Goal: Task Accomplishment & Management: Use online tool/utility

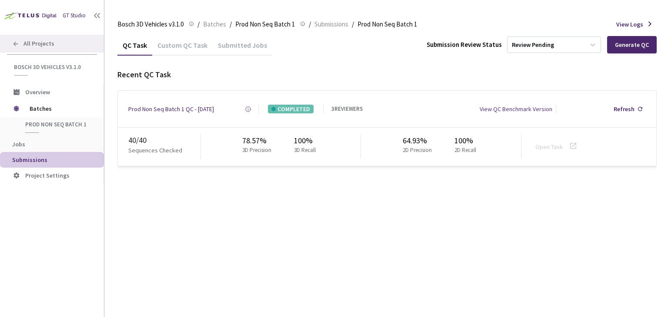
click at [45, 45] on span "All Projects" at bounding box center [38, 43] width 31 height 7
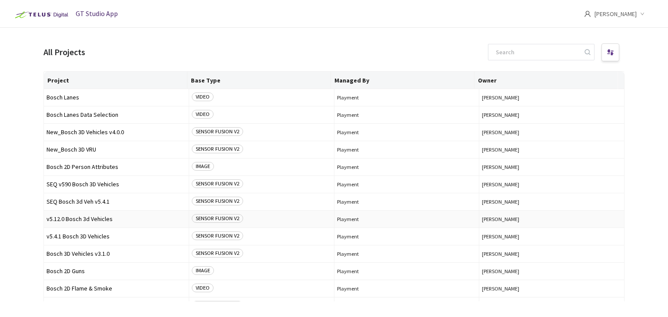
click at [72, 220] on span "v5.12.0 Bosch 3d Vehicles" at bounding box center [117, 219] width 140 height 7
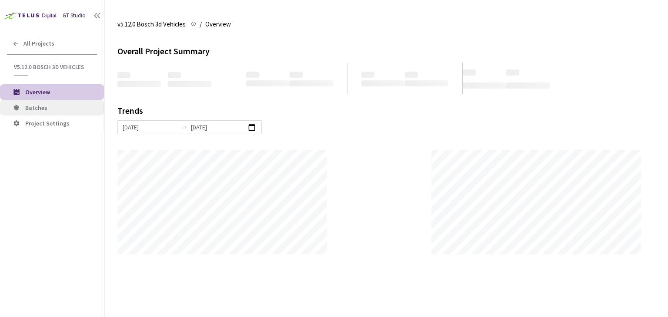
scroll to position [317, 668]
click at [31, 105] on span "Batches" at bounding box center [36, 108] width 22 height 8
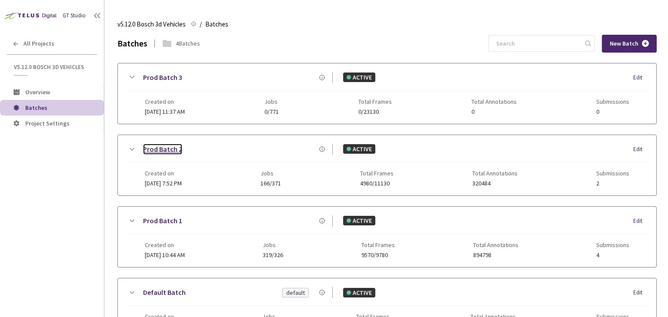
click at [171, 151] on link "Prod Batch 2" at bounding box center [162, 149] width 39 height 11
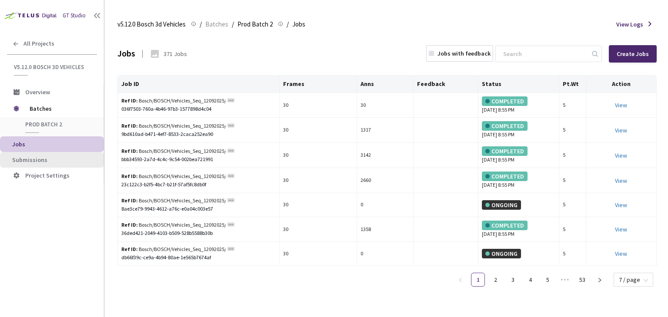
click at [27, 162] on span "Submissions" at bounding box center [29, 160] width 35 height 8
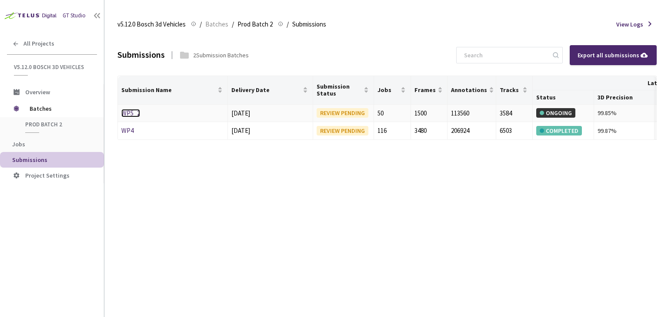
click at [130, 114] on link "WP5_2" at bounding box center [130, 113] width 19 height 8
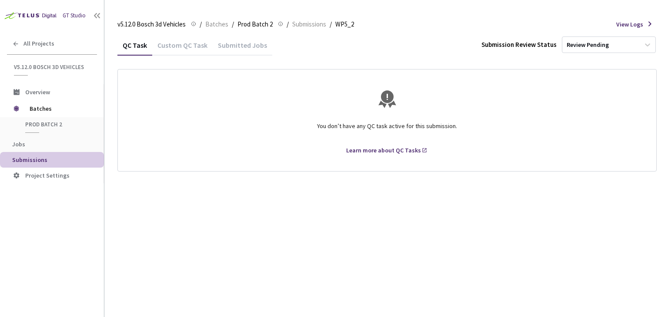
click at [196, 46] on div "Custom QC Task" at bounding box center [182, 48] width 60 height 15
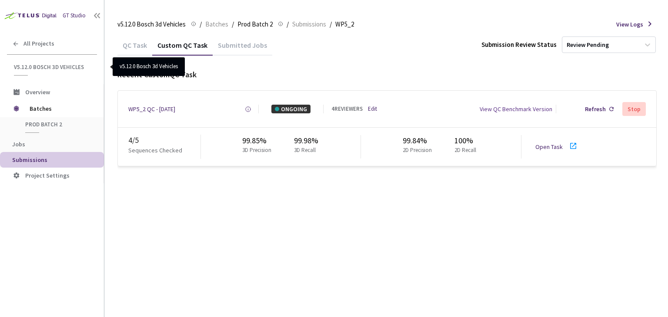
click at [30, 67] on span "v5.12.0 Bosch 3d Vehicles" at bounding box center [53, 66] width 78 height 7
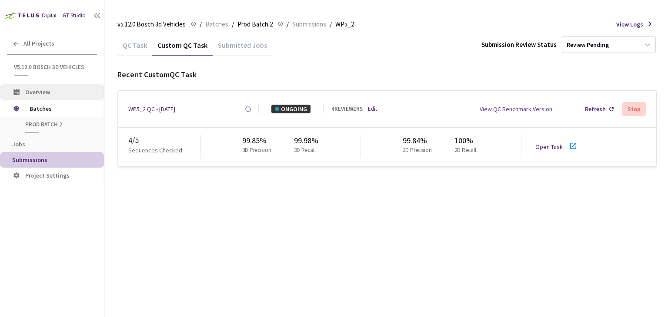
click at [33, 94] on span "Overview" at bounding box center [37, 92] width 25 height 8
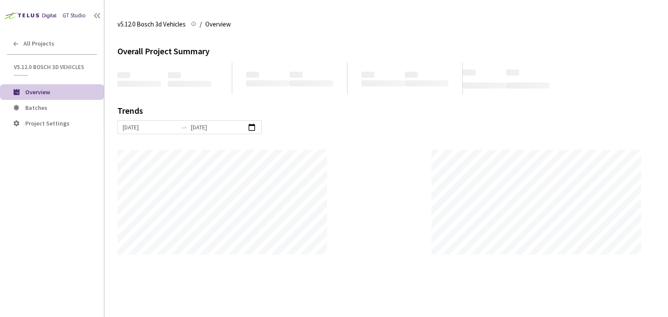
scroll to position [317, 668]
click at [36, 107] on span "Batches" at bounding box center [36, 108] width 22 height 8
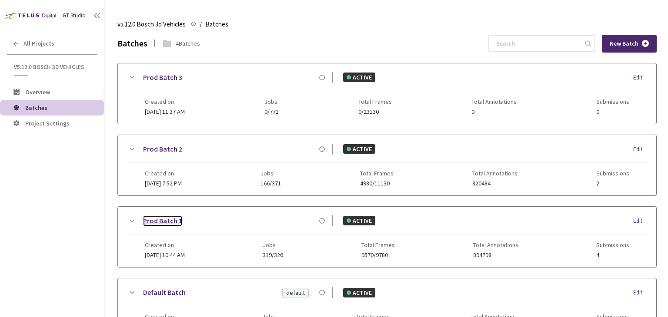
click at [164, 220] on link "Prod Batch 1" at bounding box center [162, 221] width 39 height 11
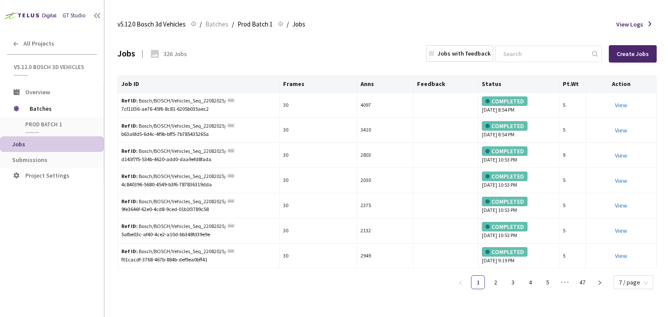
click at [36, 159] on span "Submissions" at bounding box center [29, 160] width 35 height 8
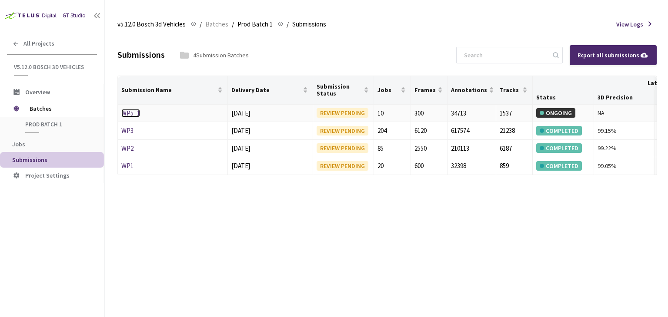
click at [137, 114] on link "WP5_1" at bounding box center [130, 113] width 19 height 8
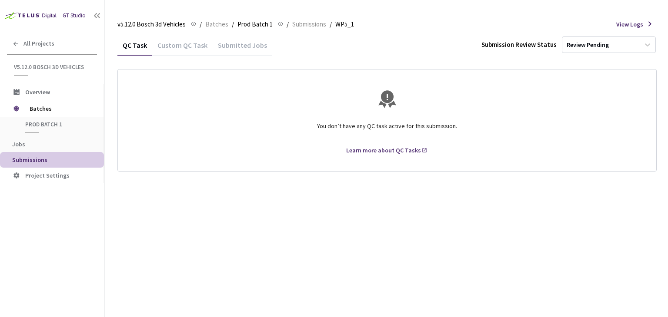
click at [179, 48] on div "Custom QC Task" at bounding box center [182, 48] width 60 height 15
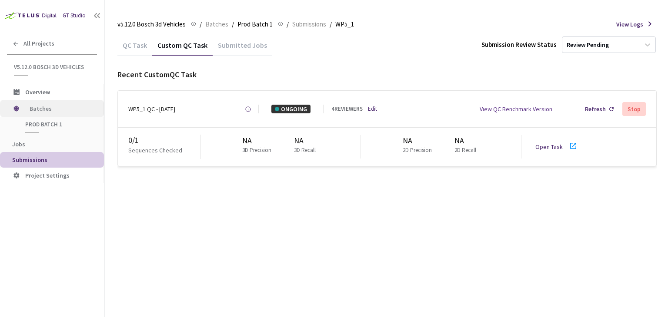
click at [43, 106] on span "Batches" at bounding box center [60, 108] width 60 height 17
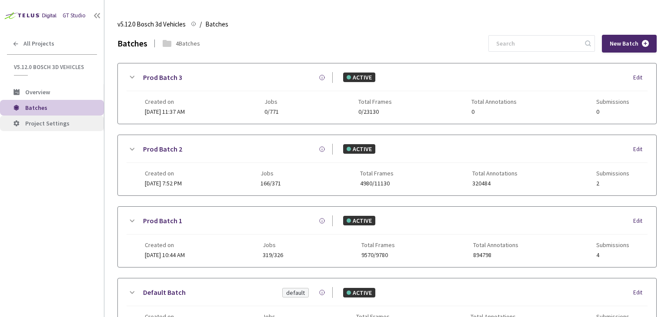
scroll to position [72, 0]
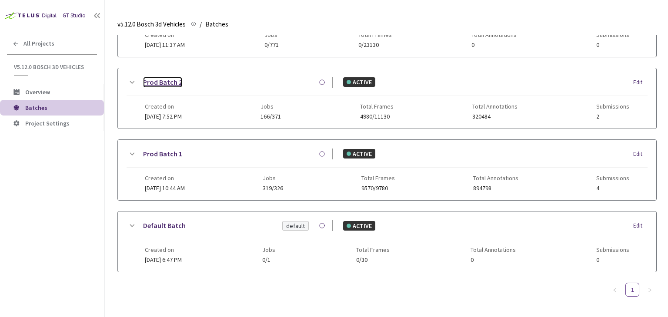
click at [163, 77] on link "Prod Batch 2" at bounding box center [162, 82] width 39 height 11
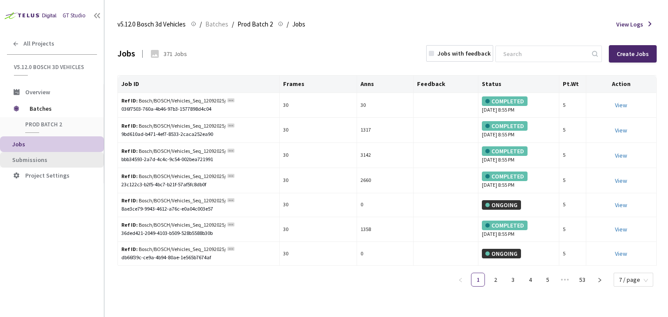
click at [26, 161] on span "Submissions" at bounding box center [29, 160] width 35 height 8
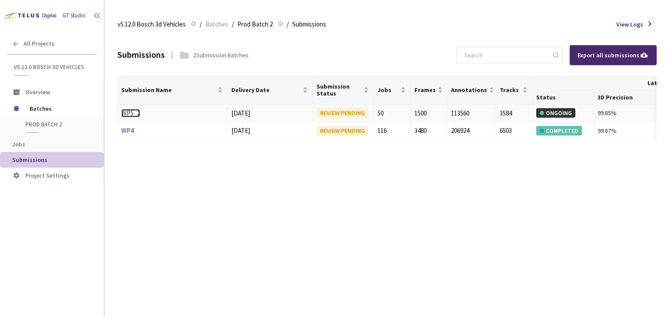
click at [132, 114] on link "WP5_2" at bounding box center [130, 113] width 19 height 8
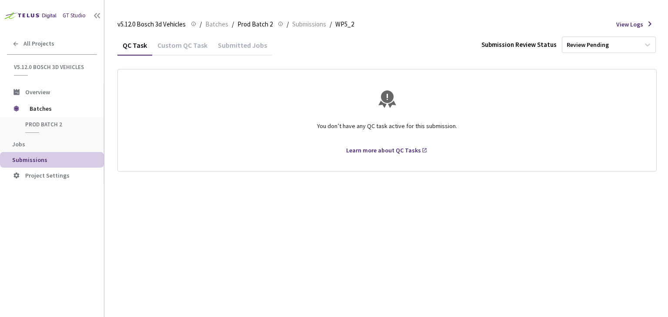
click at [188, 49] on div "Custom QC Task" at bounding box center [182, 48] width 60 height 15
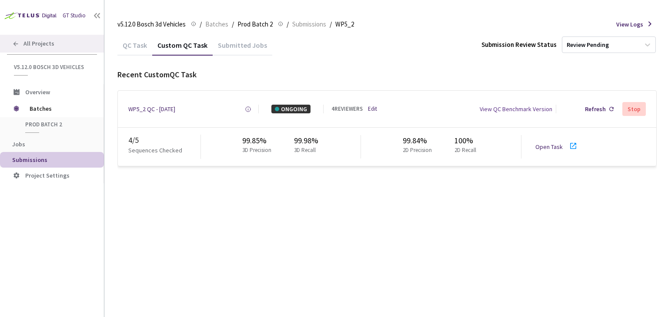
click at [23, 44] on span "All Projects" at bounding box center [38, 43] width 31 height 7
